Goal: Find specific page/section: Find specific page/section

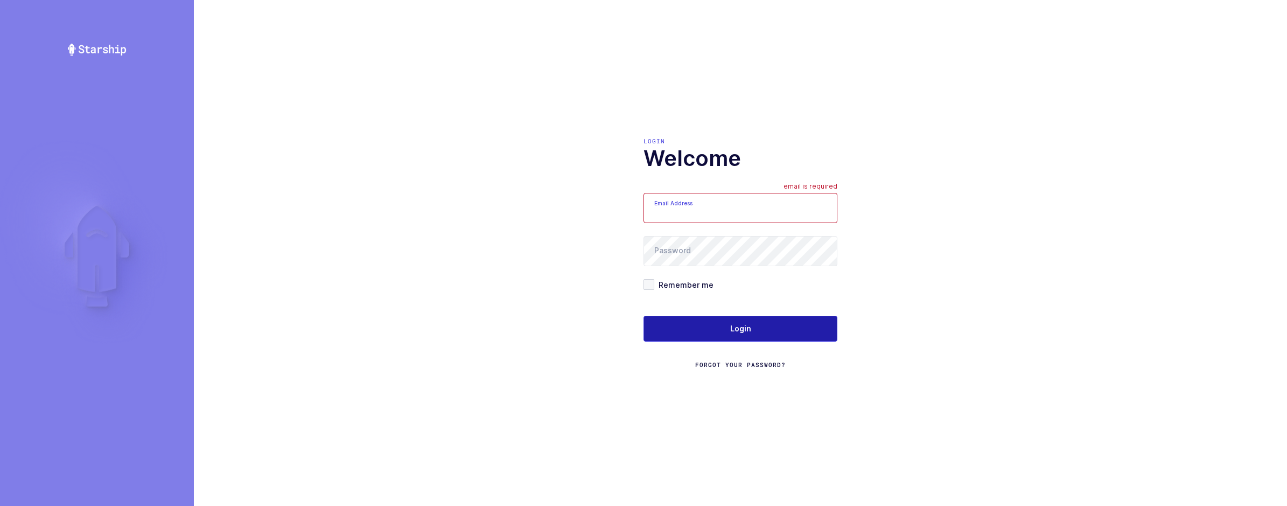
type input "[EMAIL_ADDRESS][DOMAIN_NAME]"
click at [709, 324] on button "Login" at bounding box center [740, 329] width 194 height 26
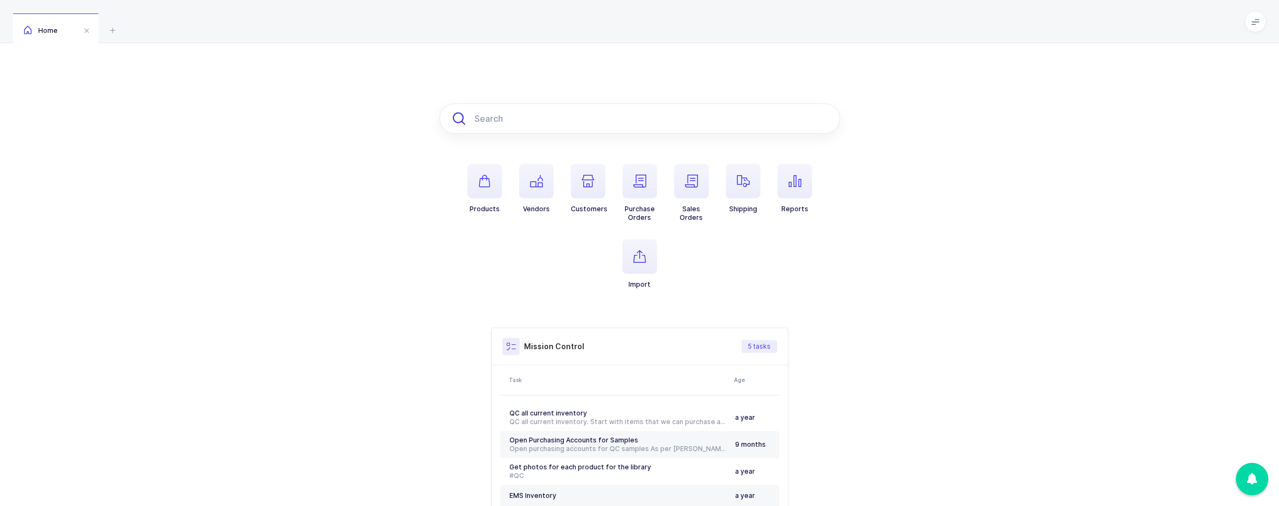
click at [506, 125] on input "text" at bounding box center [639, 118] width 401 height 30
paste input "MENCTISPBX"
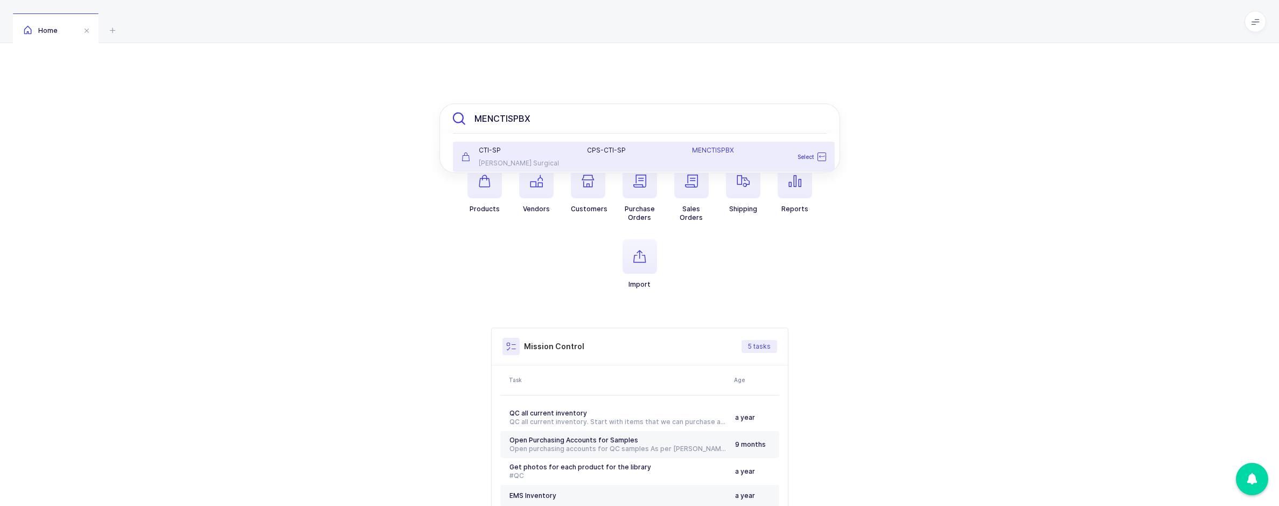
type input "MENCTISPBX"
click at [554, 146] on div "CTI-SP" at bounding box center [517, 150] width 113 height 9
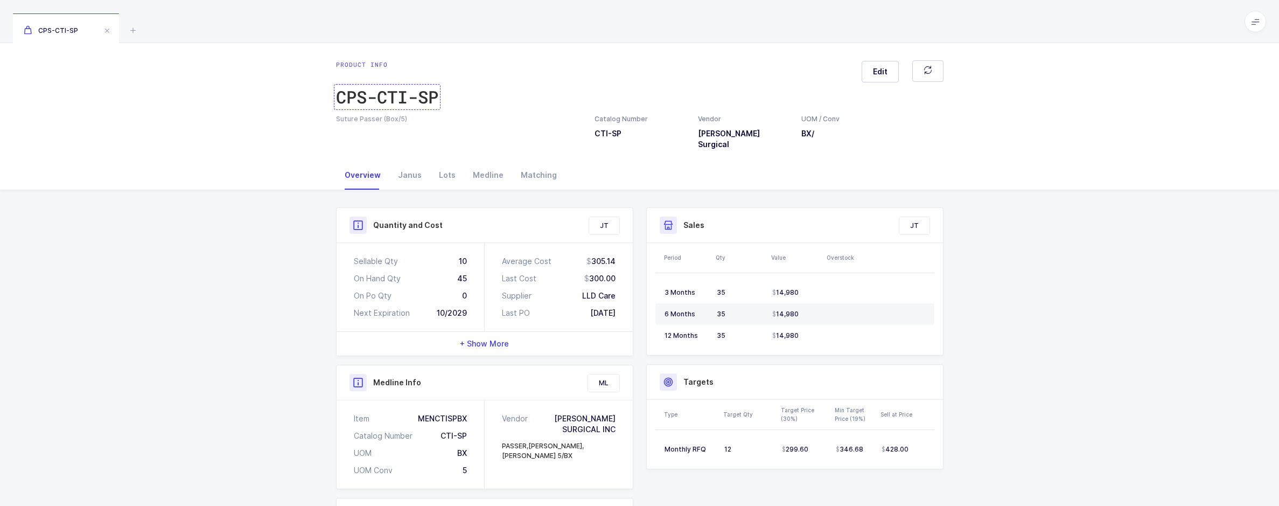
click at [386, 100] on div "CPS-CTI-SP" at bounding box center [387, 97] width 102 height 22
click at [362, 103] on div "CPS-CTI-SP" at bounding box center [387, 97] width 102 height 22
click at [377, 102] on div "CPS-CTI-SP" at bounding box center [387, 97] width 102 height 22
